Goal: Find specific fact: Find specific fact

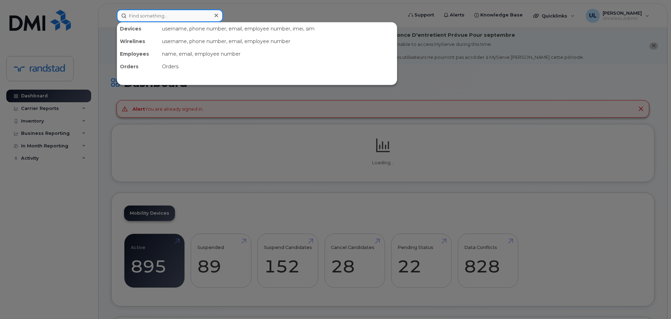
click at [198, 19] on input at bounding box center [170, 15] width 106 height 13
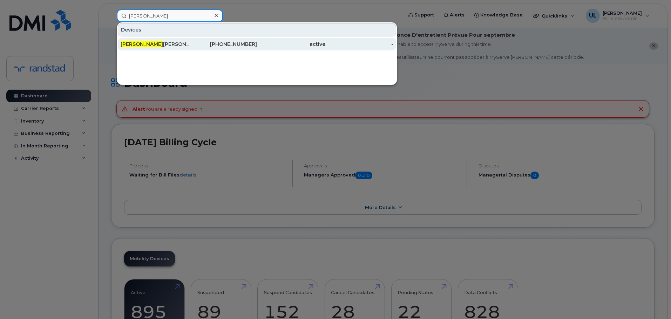
type input "[PERSON_NAME]"
click at [178, 43] on div "[PERSON_NAME]" at bounding box center [155, 44] width 68 height 7
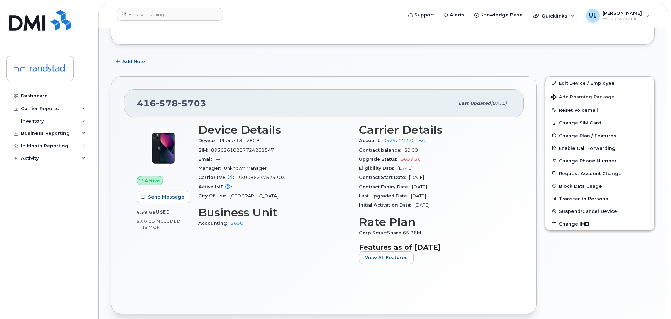
scroll to position [140, 0]
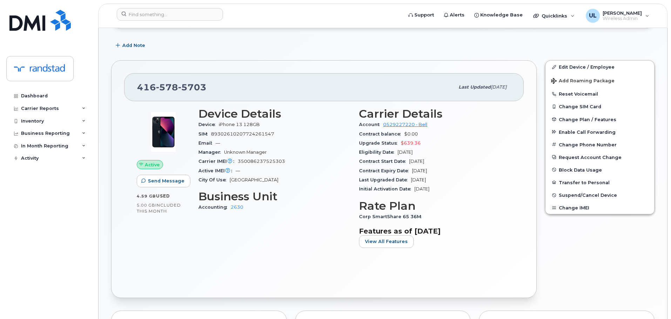
click at [250, 168] on div "Active IMEI Active IMEI is refreshed daily with a delay of up to 48 hours follo…" at bounding box center [274, 170] width 152 height 9
click at [266, 158] on div "Carrier IMEI Carrier IMEI is reported during the last billing cycle or change o…" at bounding box center [274, 161] width 152 height 9
copy span "350086237525303"
click at [202, 19] on input at bounding box center [170, 14] width 106 height 13
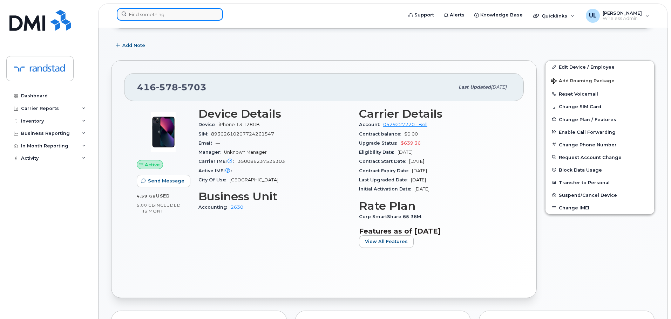
paste input "352563749248945"
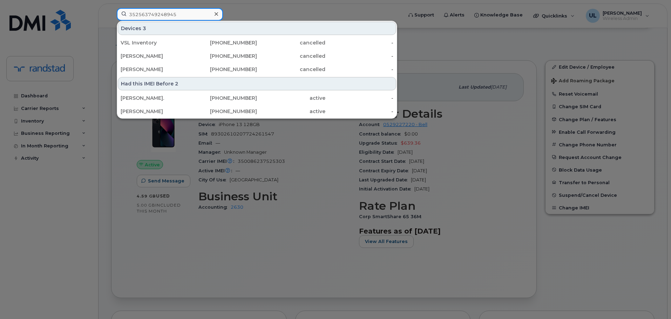
type input "352563749248945"
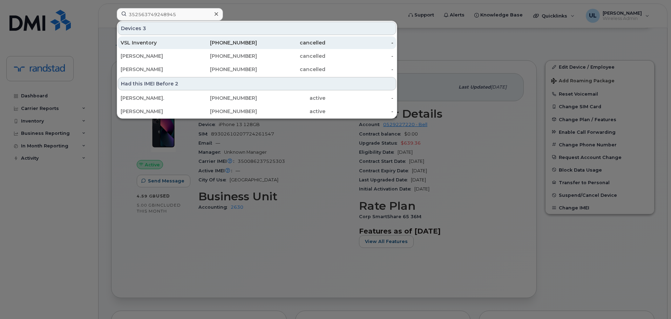
click at [183, 44] on div "VSL Inventory" at bounding box center [155, 42] width 68 height 7
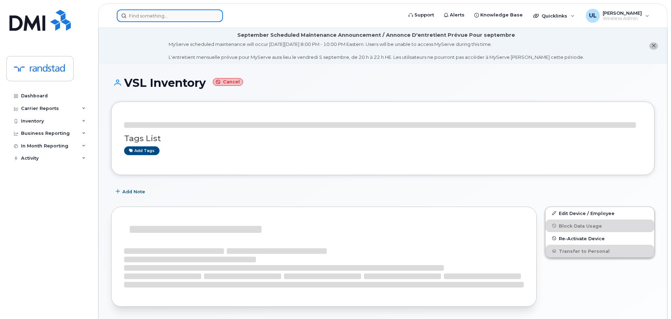
click at [181, 20] on input at bounding box center [170, 15] width 106 height 13
paste input "352563749248945"
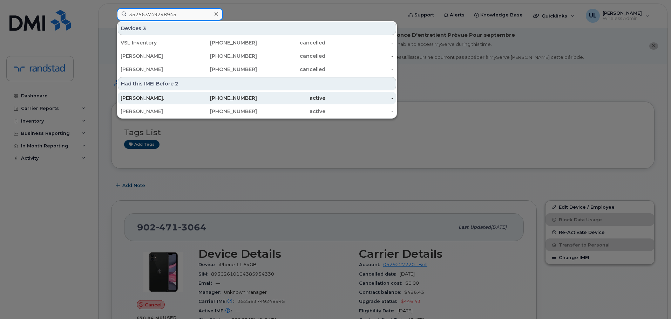
type input "352563749248945"
click at [204, 98] on div "418-905-4973" at bounding box center [223, 98] width 68 height 7
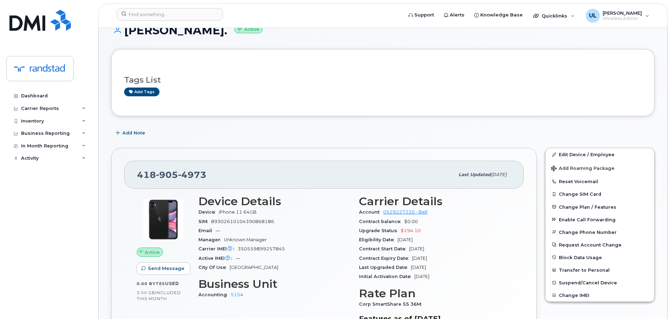
scroll to position [140, 0]
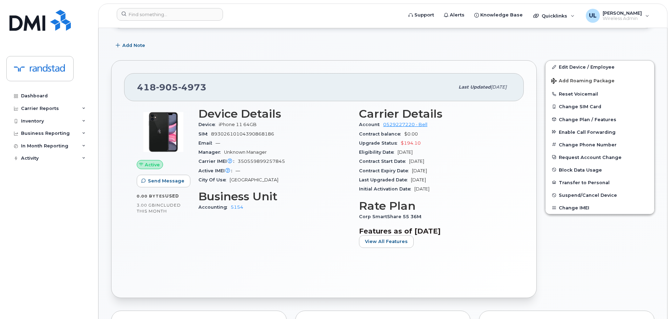
click at [260, 162] on span "350559899257845" at bounding box center [261, 161] width 47 height 5
copy span "350559899257845"
click at [158, 82] on span "905" at bounding box center [167, 87] width 22 height 11
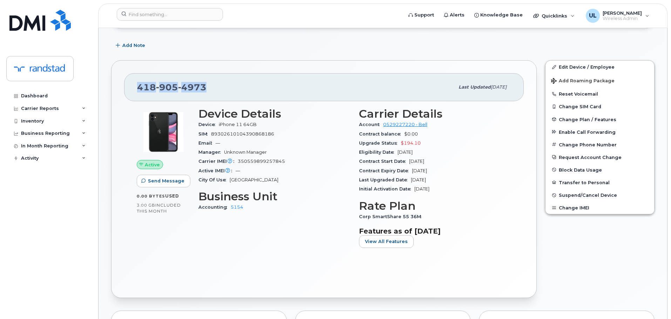
copy span "418 905 4973"
